Goal: Task Accomplishment & Management: Complete application form

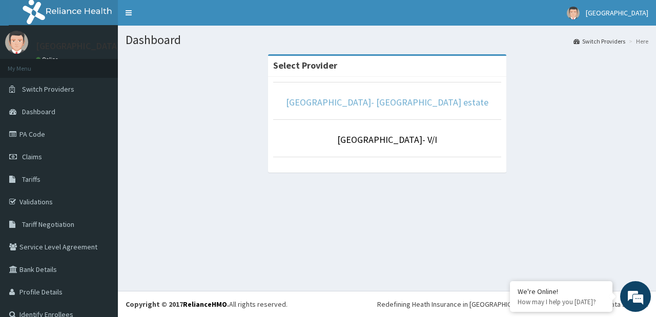
click at [334, 106] on link "[GEOGRAPHIC_DATA]- [GEOGRAPHIC_DATA] estate" at bounding box center [387, 102] width 202 height 12
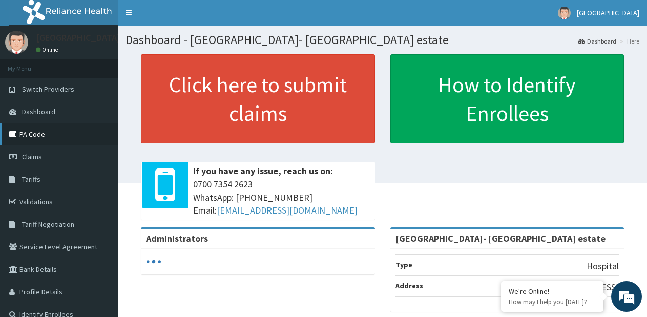
click at [44, 129] on link "PA Code" at bounding box center [59, 134] width 118 height 23
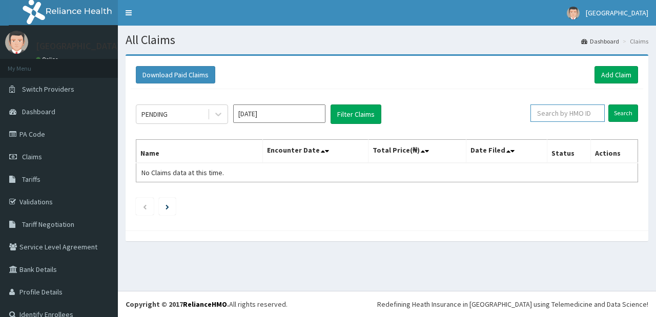
click at [546, 113] on input "text" at bounding box center [567, 112] width 74 height 17
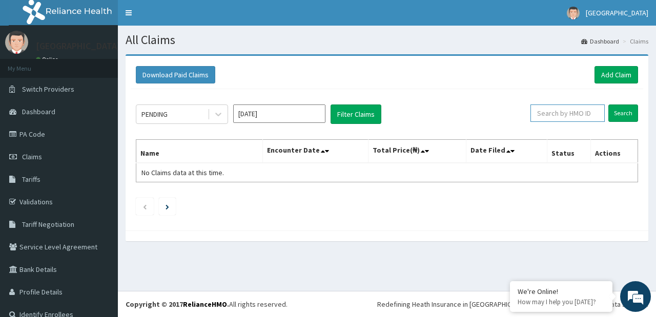
paste input "NBL/10414/A"
click at [523, 115] on input "NBL/10414/A" at bounding box center [551, 112] width 66 height 17
type input "NBL/10414/A"
click at [613, 113] on input "Search" at bounding box center [623, 112] width 30 height 17
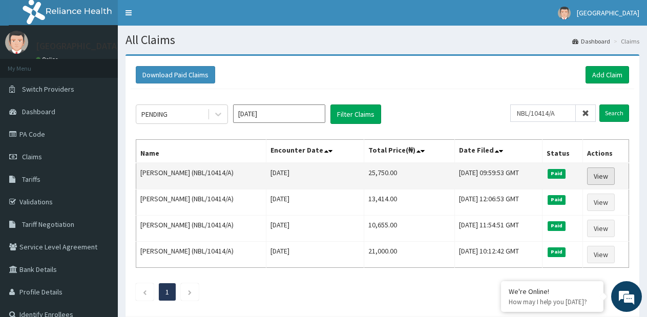
click at [604, 176] on link "View" at bounding box center [601, 175] width 28 height 17
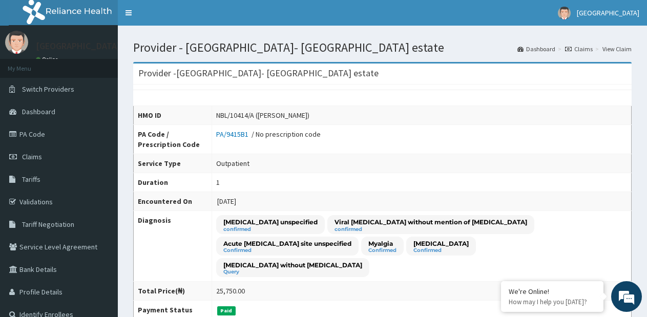
click at [583, 50] on link "Claims" at bounding box center [579, 49] width 28 height 9
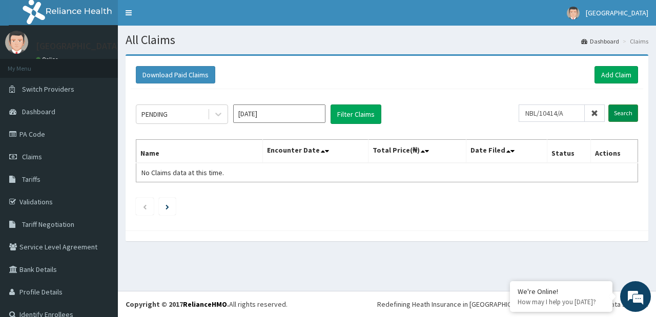
type input "NBL/10414/A"
click at [622, 116] on input "Search" at bounding box center [623, 112] width 30 height 17
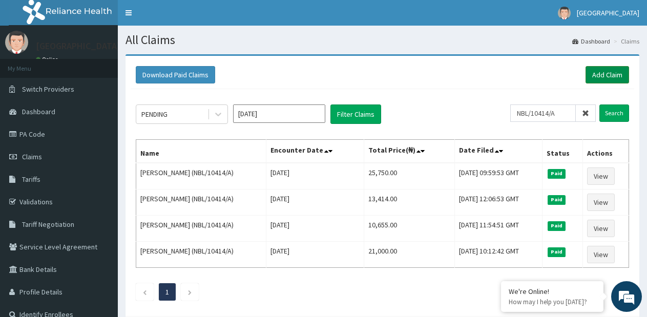
click at [610, 73] on link "Add Claim" at bounding box center [607, 74] width 44 height 17
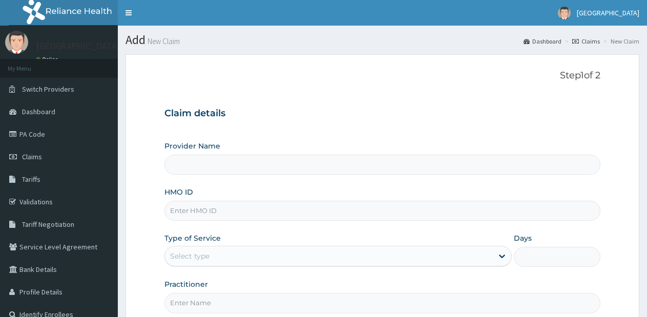
click at [235, 215] on input "HMO ID" at bounding box center [382, 211] width 436 height 20
type input "[GEOGRAPHIC_DATA]- [GEOGRAPHIC_DATA] estate"
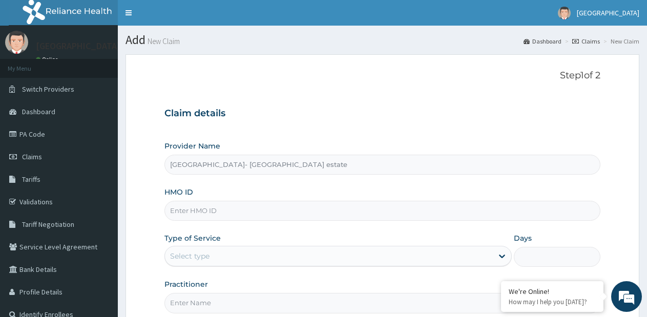
paste input "NBL/10414/A"
type input "NBL/10414/A"
click at [208, 259] on div "Select type" at bounding box center [189, 256] width 39 height 10
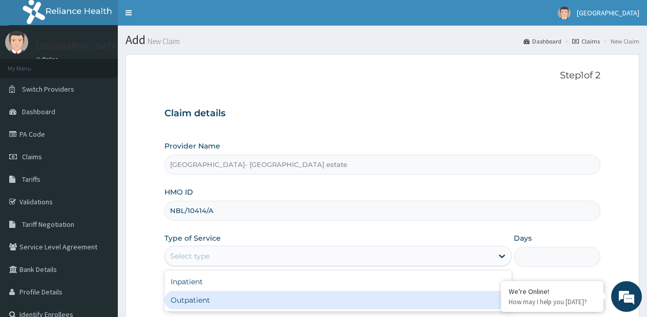
click at [205, 294] on div "Outpatient" at bounding box center [337, 300] width 347 height 18
type input "1"
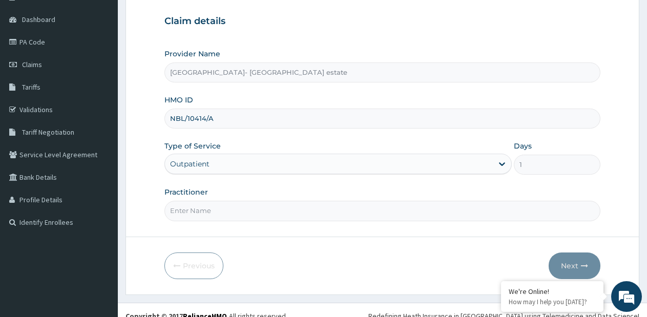
scroll to position [102, 0]
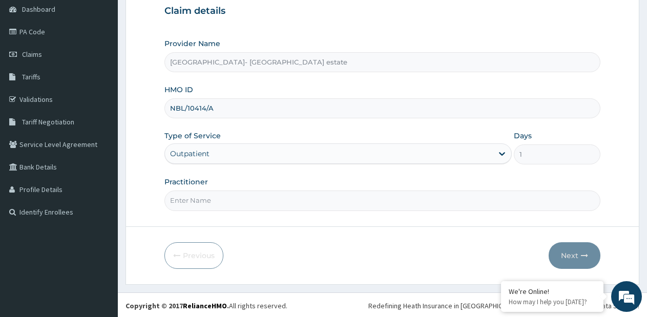
click at [245, 201] on input "Practitioner" at bounding box center [382, 201] width 436 height 20
type input "SP"
click at [566, 255] on button "Next" at bounding box center [575, 255] width 52 height 27
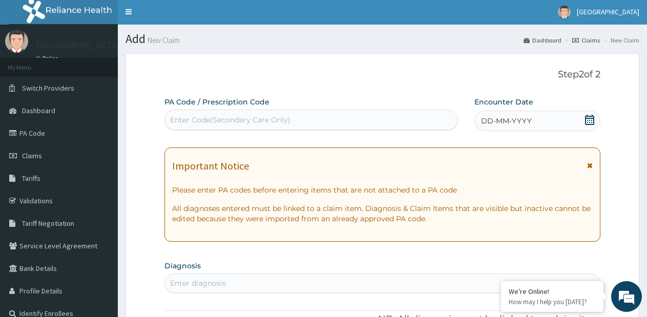
scroll to position [0, 0]
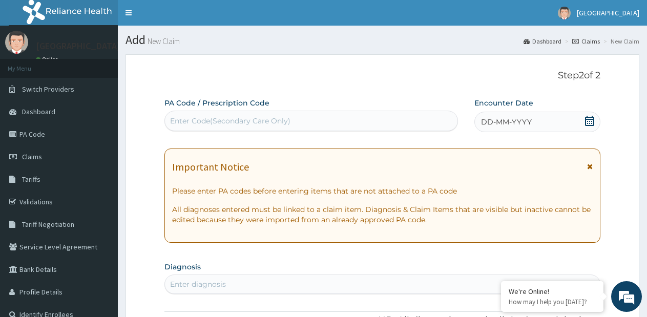
click at [307, 120] on div "Enter Code(Secondary Care Only)" at bounding box center [311, 121] width 292 height 16
paste input "PA/E179FA"
type input "PA/E179FA"
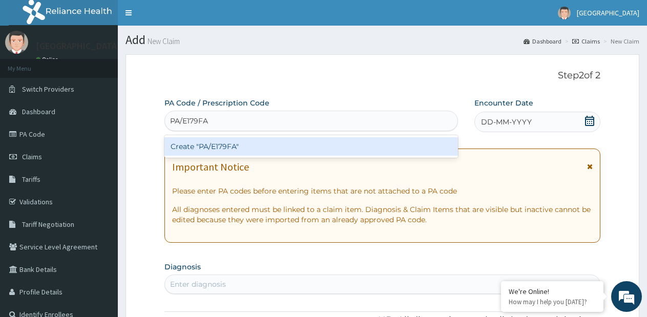
click at [287, 144] on div "Create "PA/E179FA"" at bounding box center [310, 146] width 293 height 18
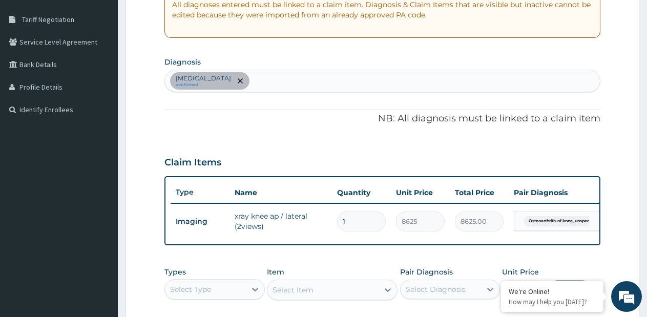
scroll to position [382, 0]
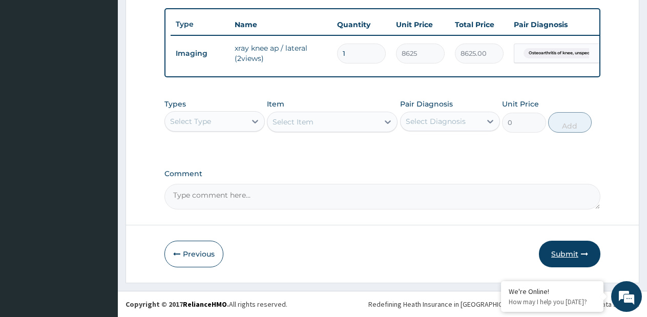
click at [570, 260] on button "Submit" at bounding box center [569, 254] width 61 height 27
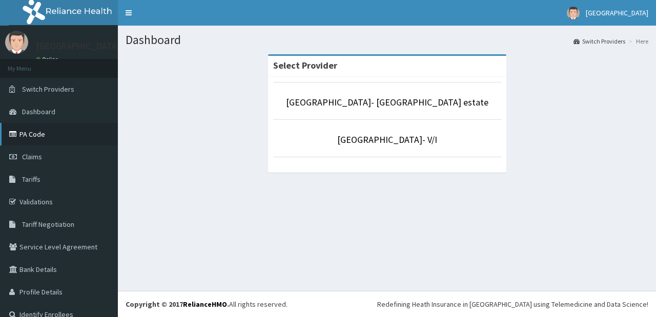
click at [37, 135] on link "PA Code" at bounding box center [59, 134] width 118 height 23
